Goal: Information Seeking & Learning: Check status

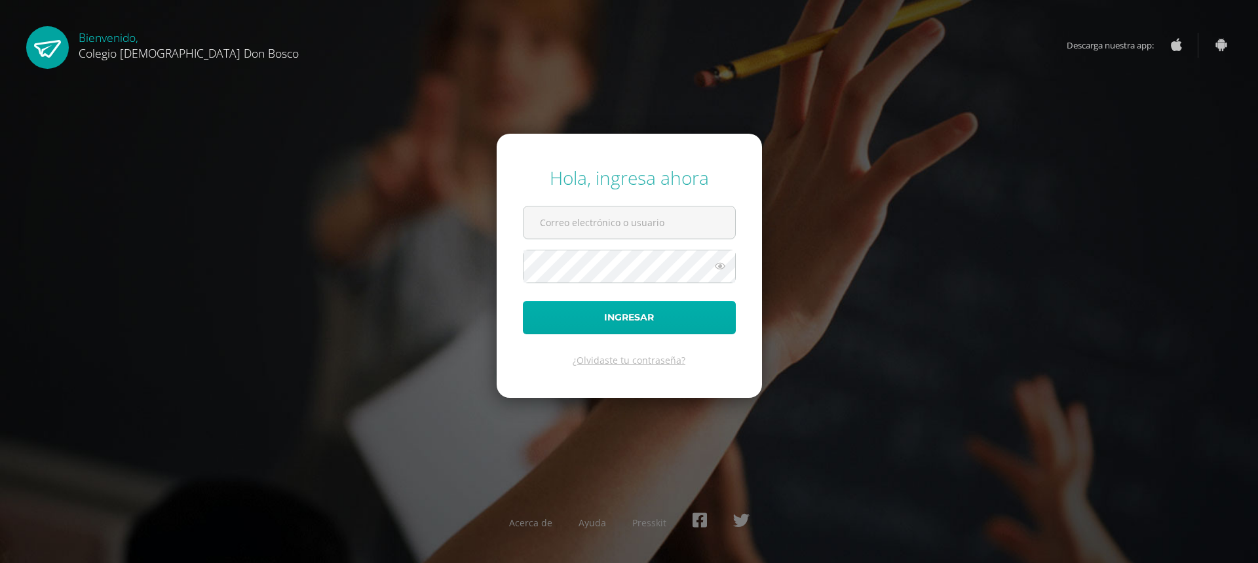
type input "s.castillo.3ddb@gmail.com"
click at [624, 322] on button "Ingresar" at bounding box center [629, 317] width 213 height 33
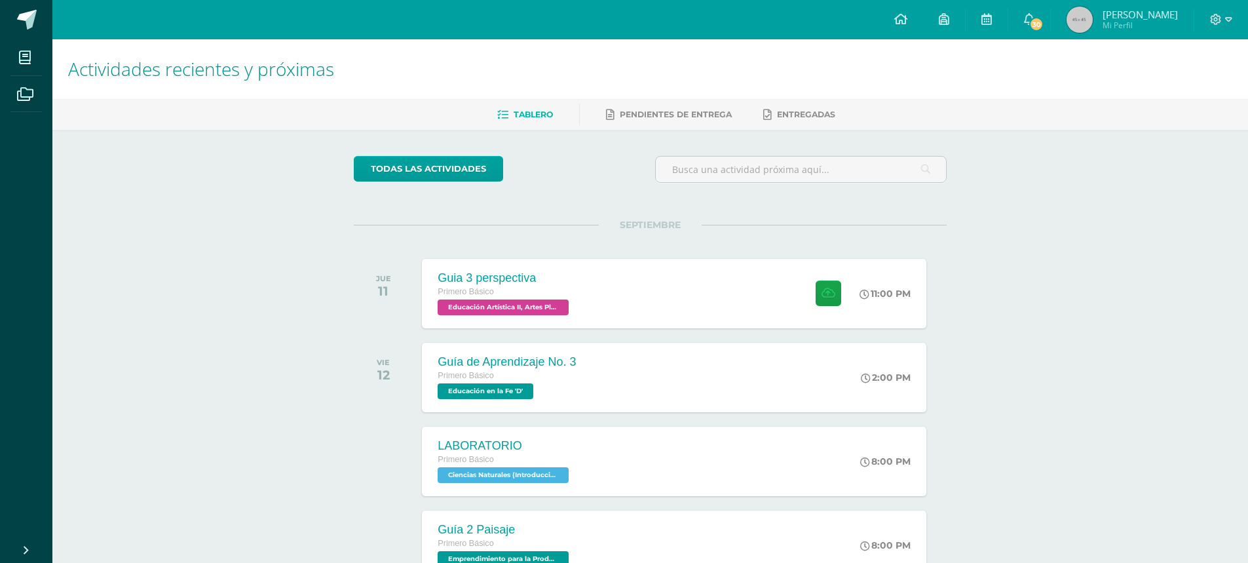
click at [1080, 16] on img at bounding box center [1080, 20] width 26 height 26
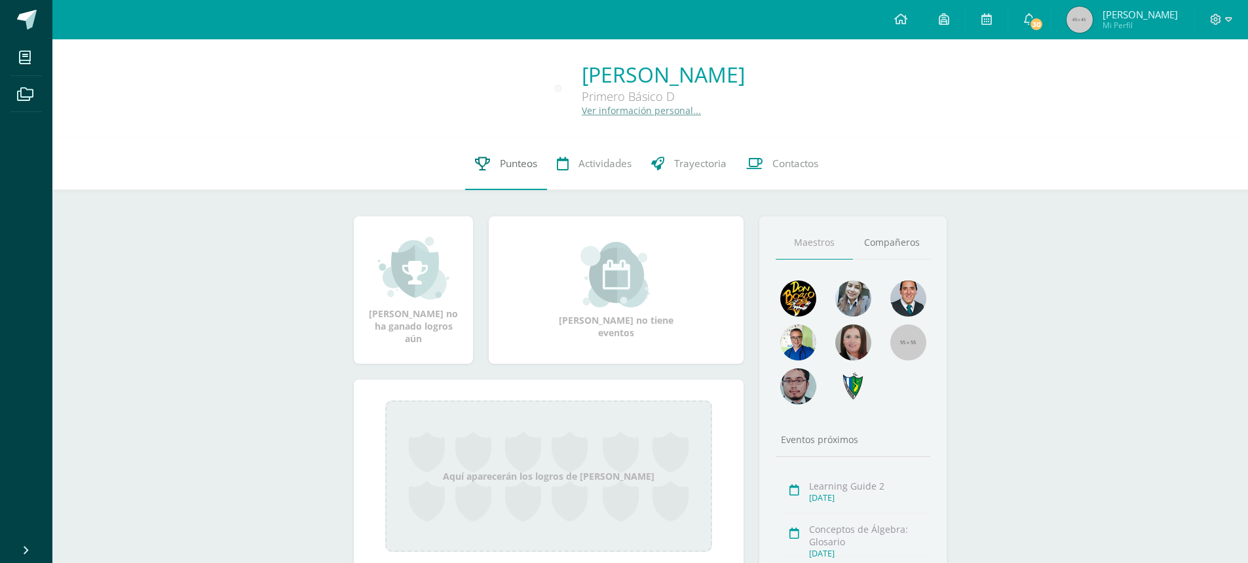
click at [513, 164] on span "Punteos" at bounding box center [518, 164] width 37 height 14
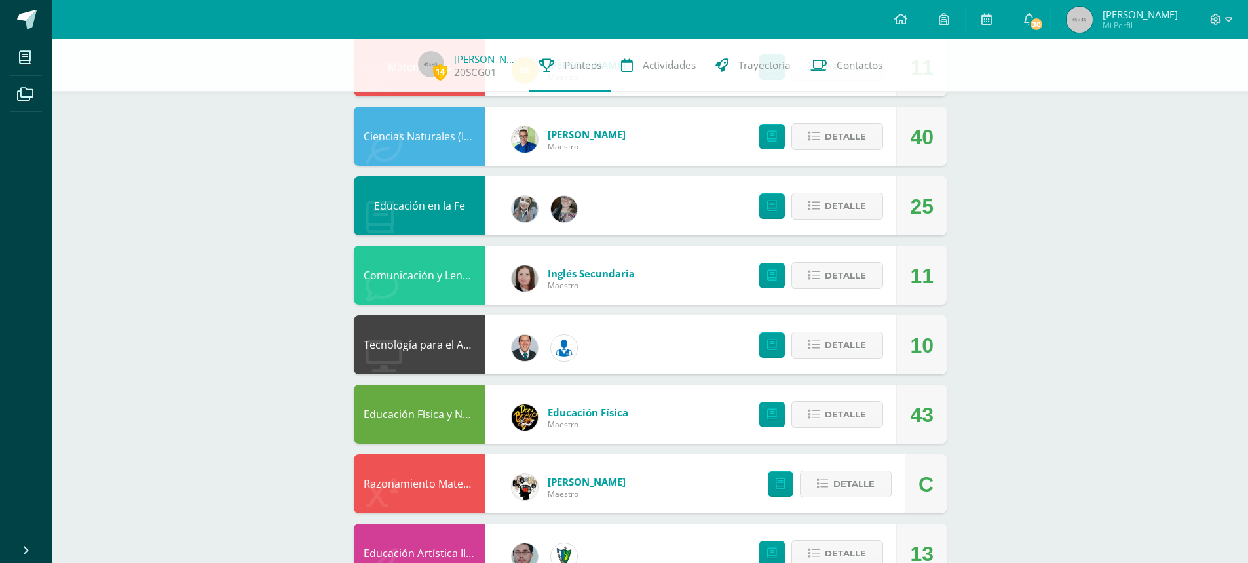
scroll to position [250, 0]
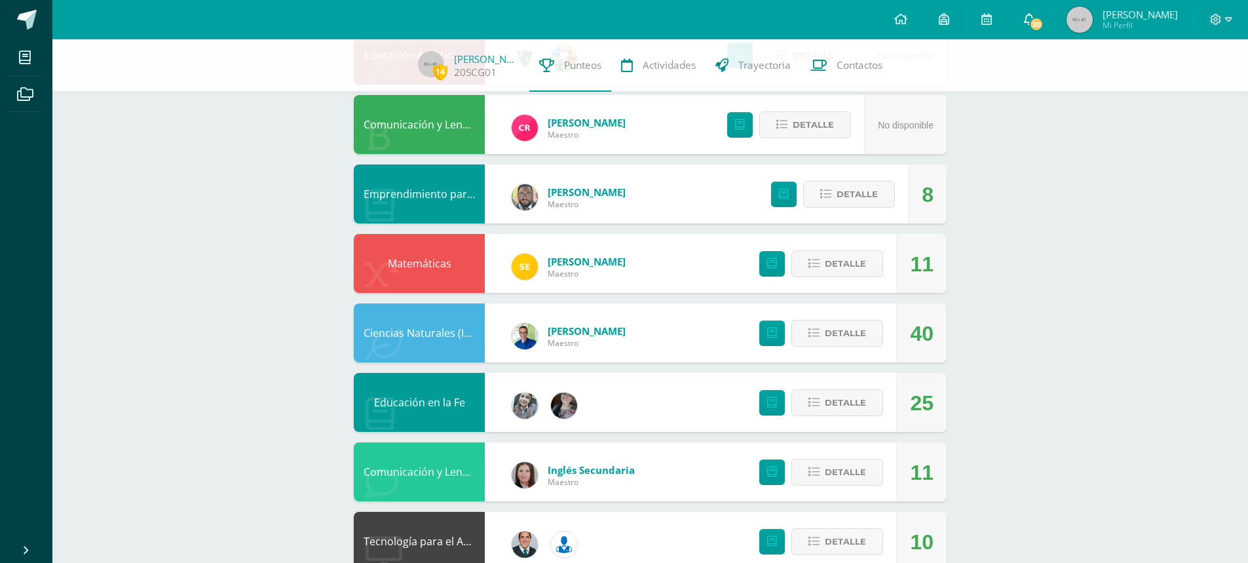
click at [1026, 18] on icon at bounding box center [1029, 19] width 10 height 12
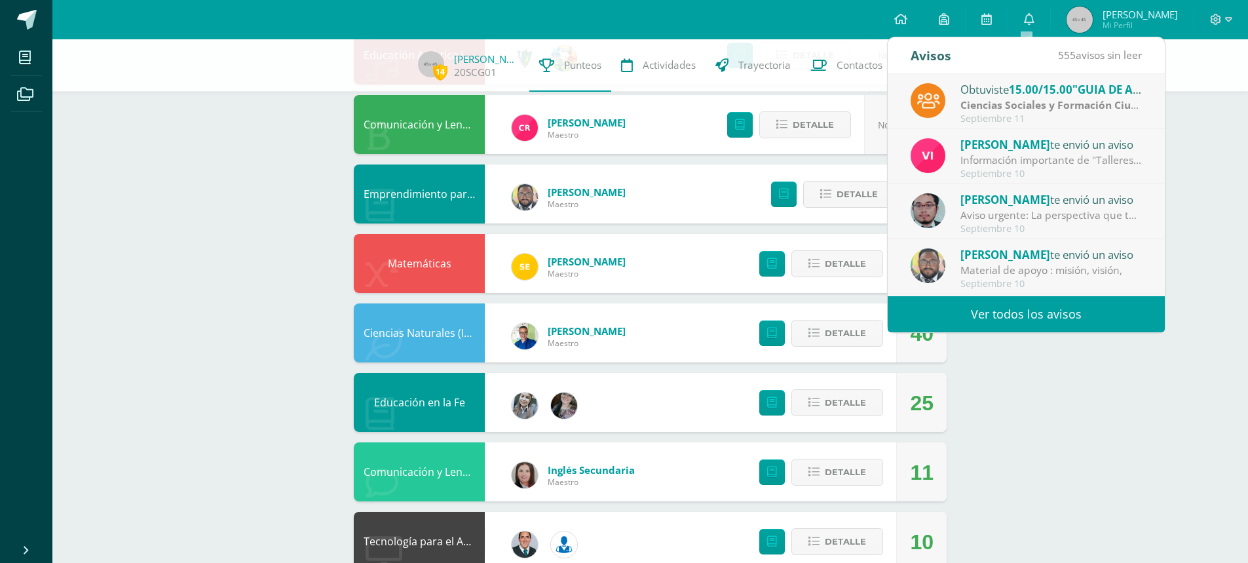
click at [1023, 109] on strong "Ciencias Sociales y Formación Ciudadana e Interculturalidad" at bounding box center [1113, 105] width 306 height 14
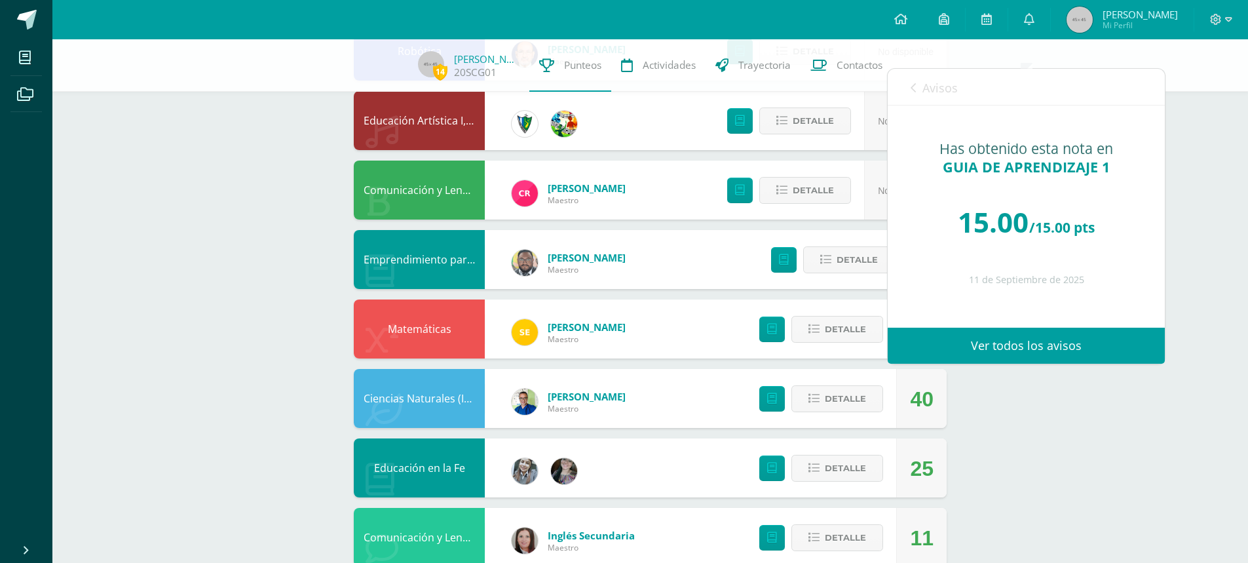
scroll to position [0, 0]
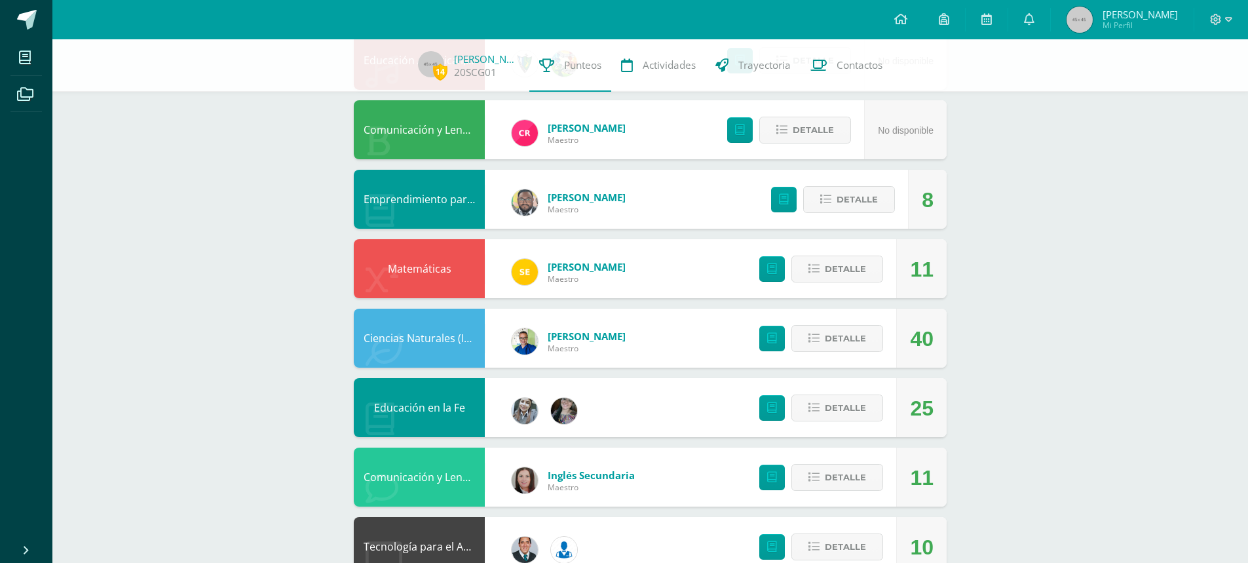
scroll to position [262, 0]
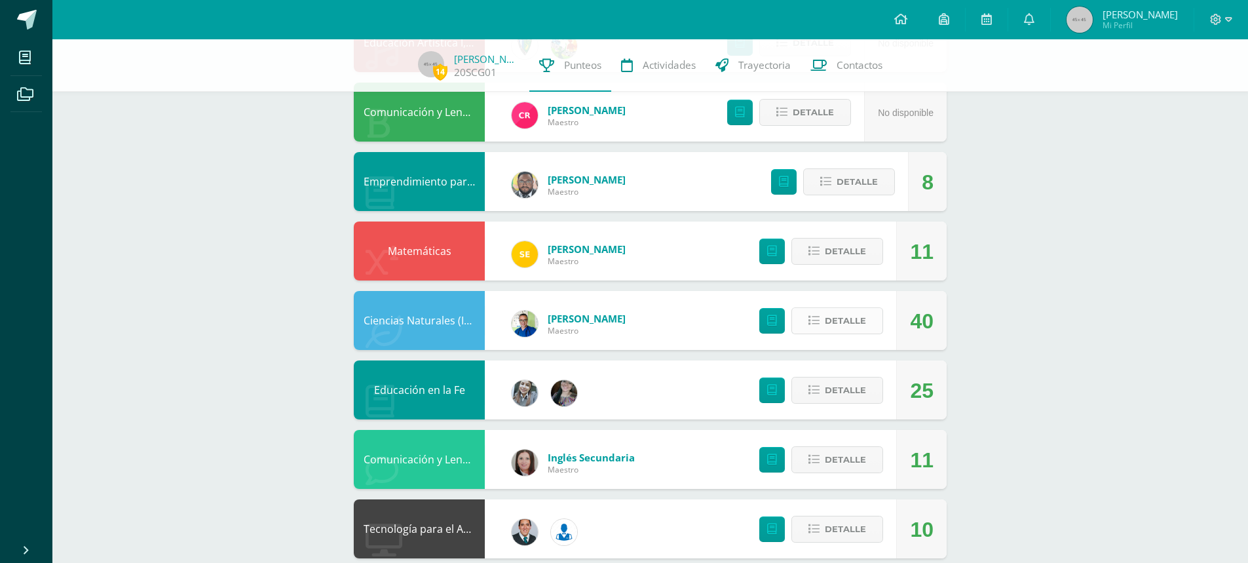
click at [829, 330] on span "Detalle" at bounding box center [845, 321] width 41 height 24
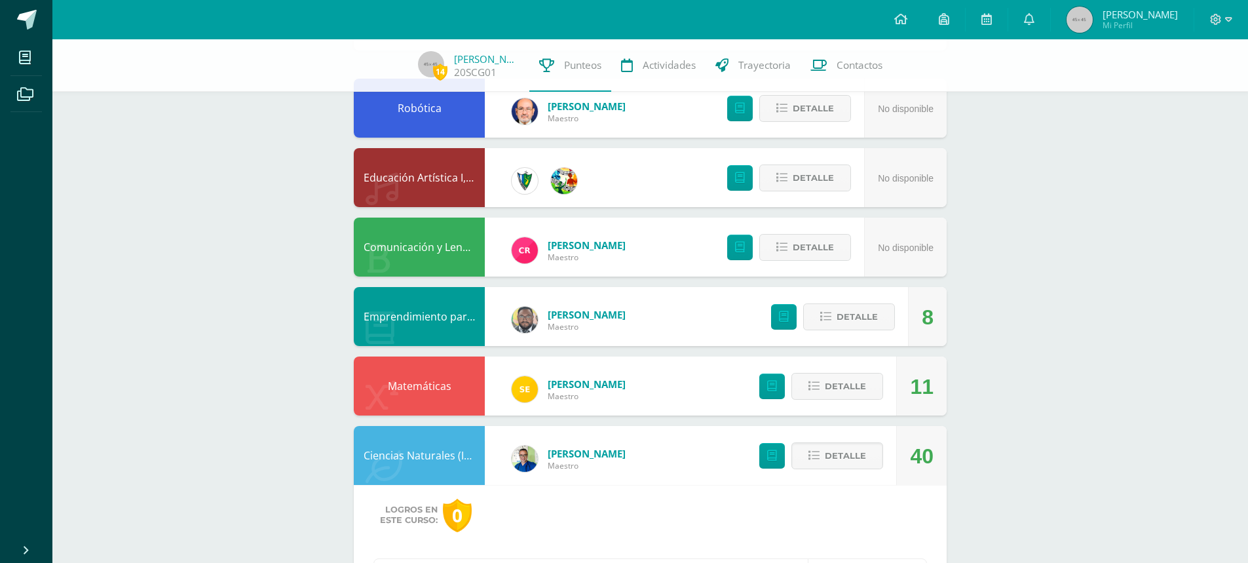
scroll to position [0, 0]
